Goal: Task Accomplishment & Management: Complete application form

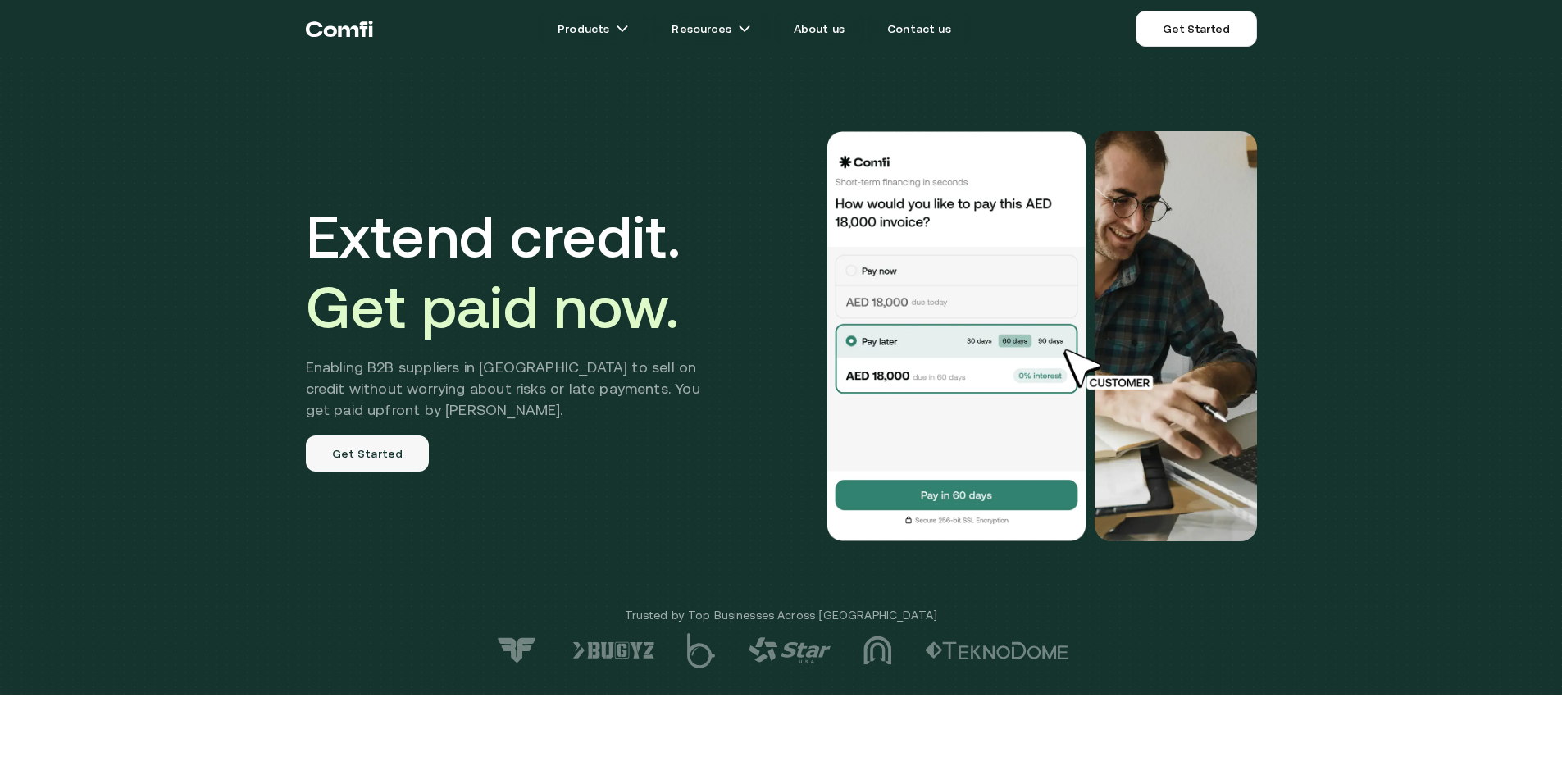
click at [400, 448] on link "Get Started" at bounding box center [368, 453] width 124 height 36
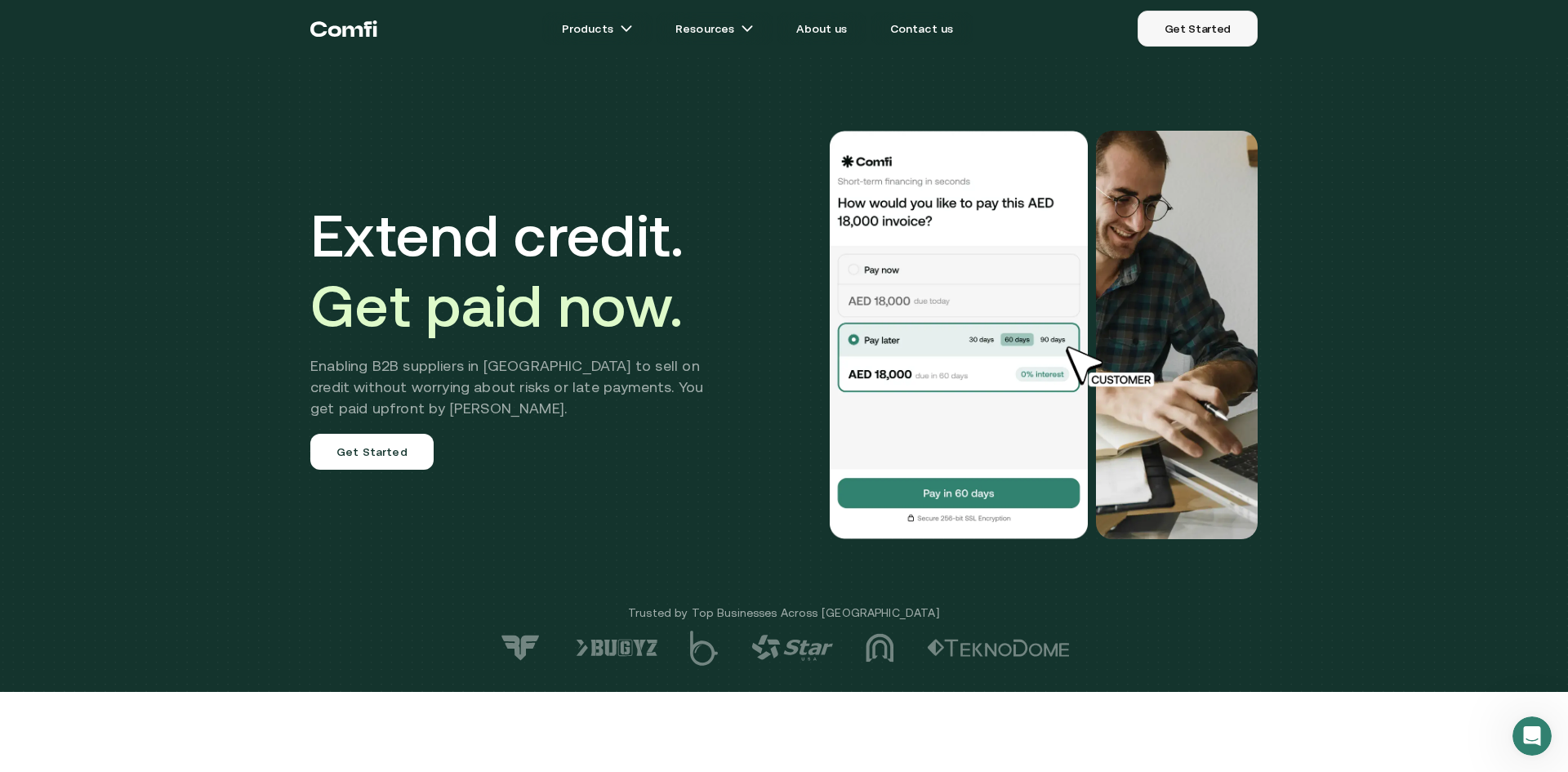
click at [1219, 32] on link "Get Started" at bounding box center [1197, 29] width 120 height 36
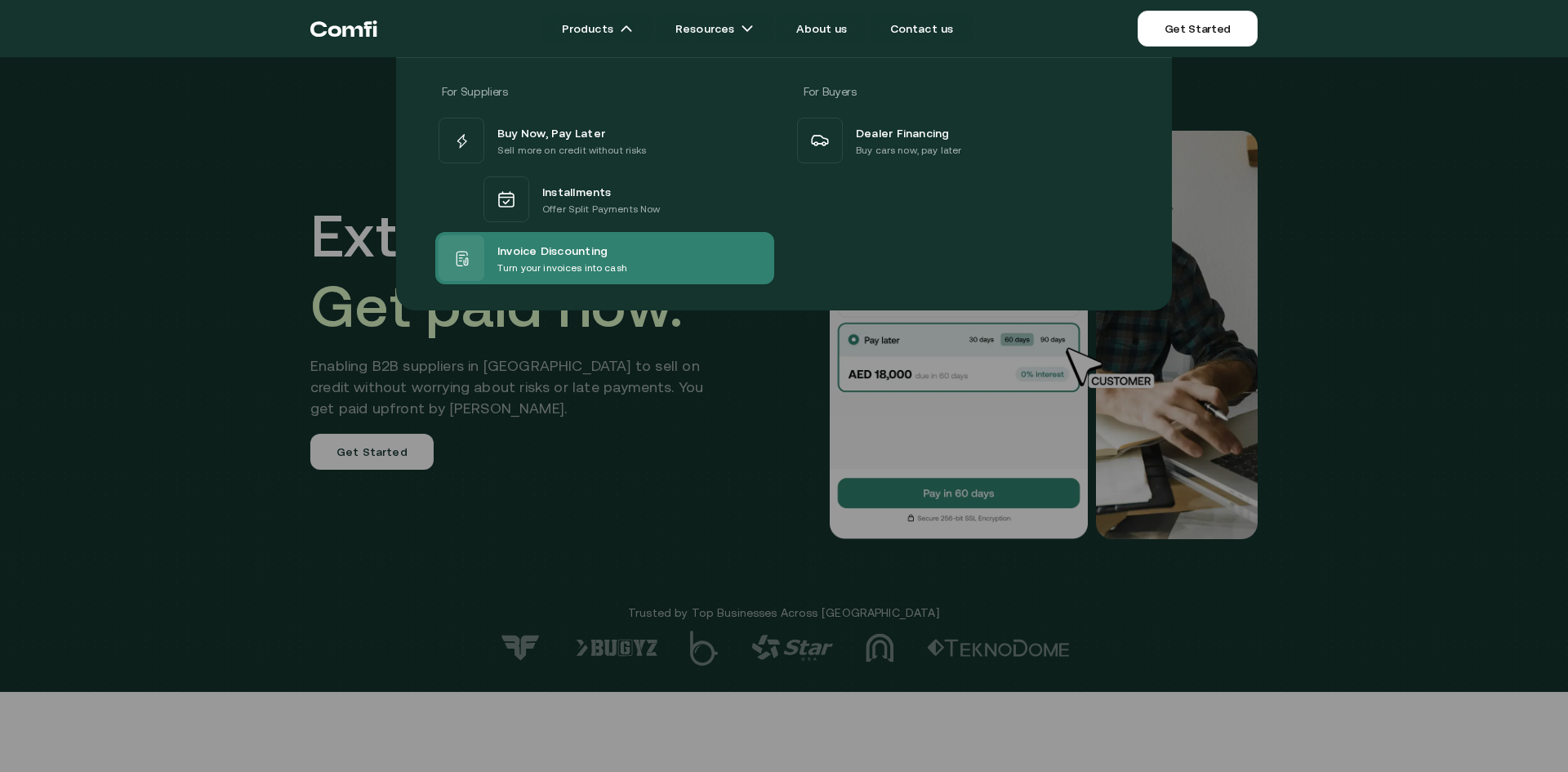
click at [590, 252] on span "Invoice Discounting" at bounding box center [552, 250] width 111 height 20
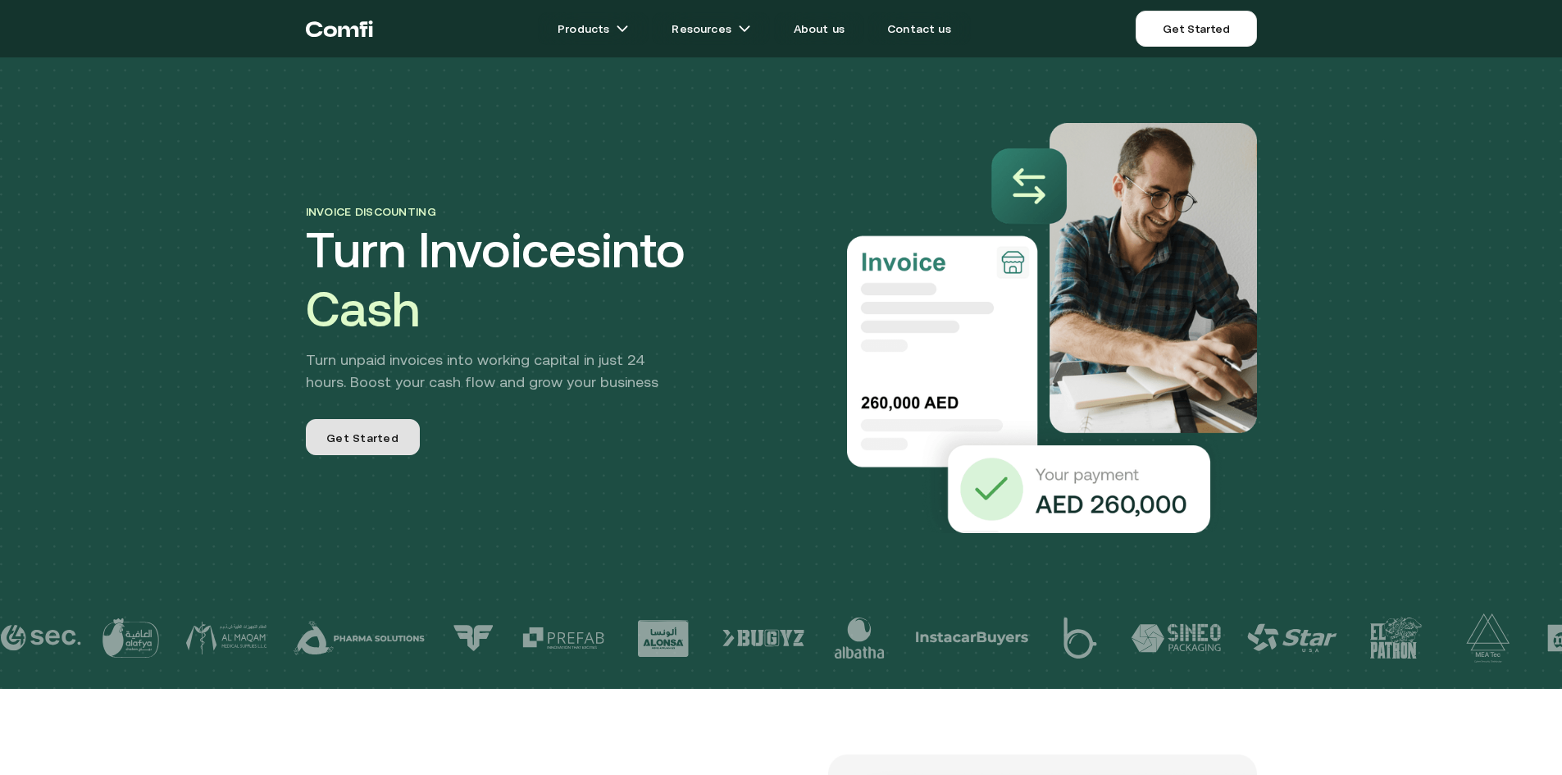
click at [380, 430] on span "Get Started" at bounding box center [362, 440] width 72 height 20
